Goal: Task Accomplishment & Management: Manage account settings

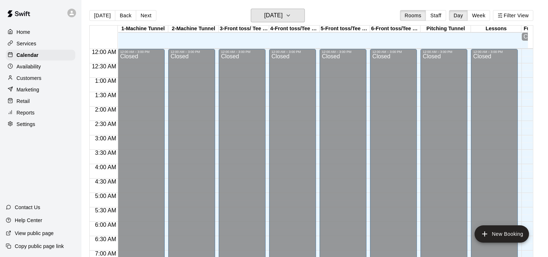
scroll to position [370, 0]
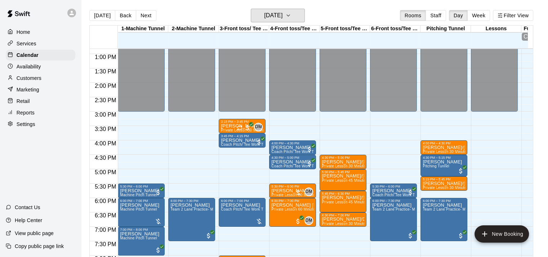
click at [290, 15] on icon "button" at bounding box center [288, 15] width 3 height 1
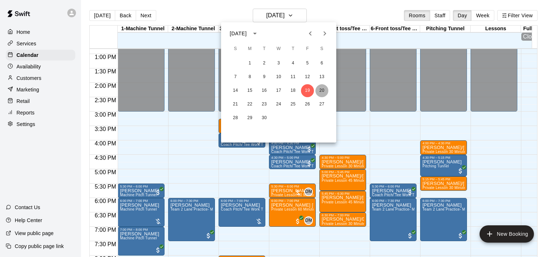
click at [320, 91] on button "20" at bounding box center [322, 90] width 13 height 13
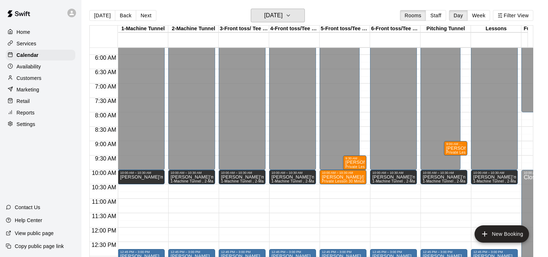
scroll to position [147, 0]
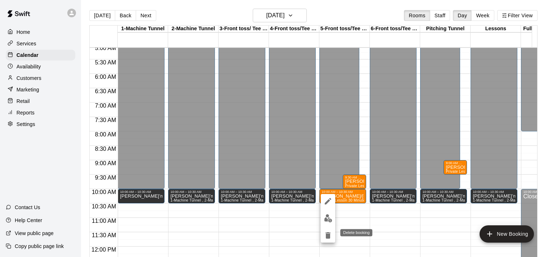
click at [327, 234] on icon "delete" at bounding box center [328, 235] width 5 height 6
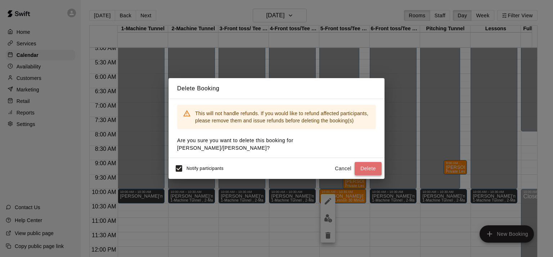
click at [366, 163] on button "Delete" at bounding box center [368, 168] width 27 height 13
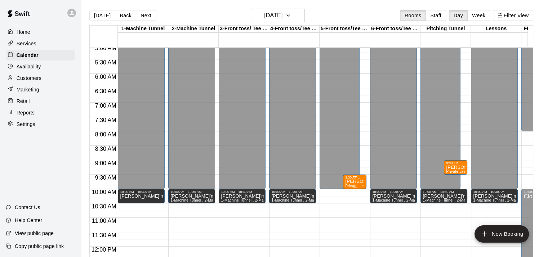
click at [358, 182] on p "[PERSON_NAME]/[PERSON_NAME]" at bounding box center [354, 182] width 19 height 0
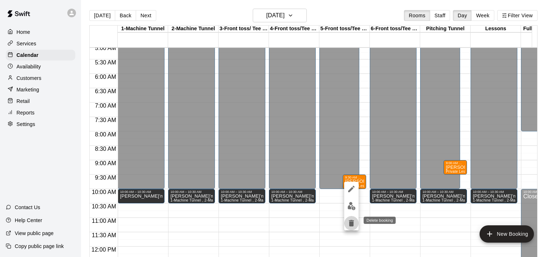
click at [352, 225] on icon "delete" at bounding box center [351, 223] width 5 height 6
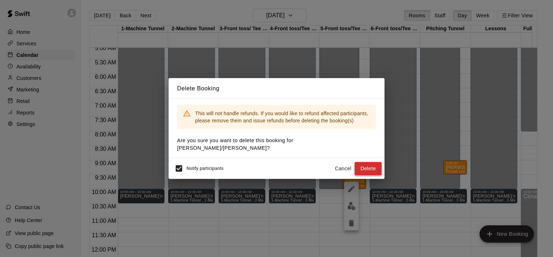
click at [364, 166] on button "Delete" at bounding box center [368, 168] width 27 height 13
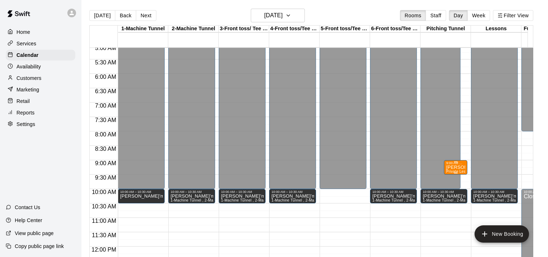
click at [451, 167] on p "[PERSON_NAME]/[PERSON_NAME]" at bounding box center [455, 167] width 19 height 0
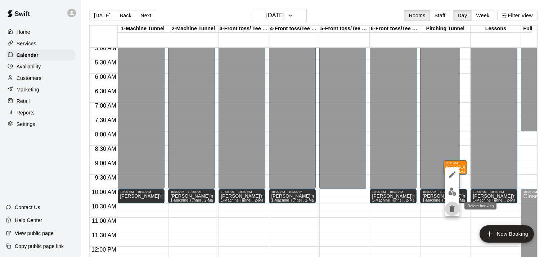
click at [453, 209] on icon "delete" at bounding box center [452, 209] width 5 height 6
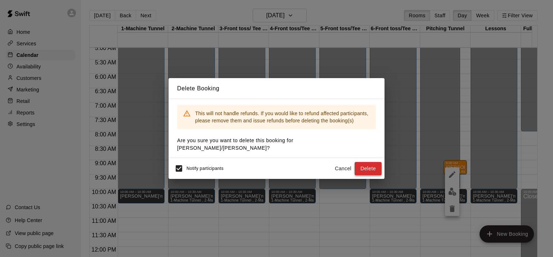
click at [374, 165] on button "Delete" at bounding box center [368, 168] width 27 height 13
